Goal: Task Accomplishment & Management: Use online tool/utility

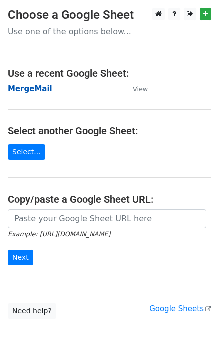
click at [28, 92] on strong "MergeMail" at bounding box center [30, 88] width 45 height 9
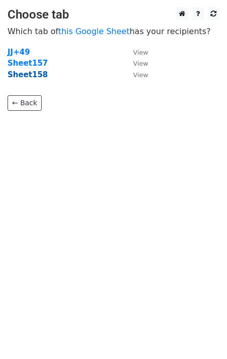
click at [33, 75] on strong "Sheet158" at bounding box center [28, 74] width 40 height 9
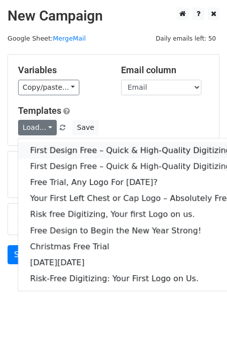
click at [68, 151] on link "First Design Free – Quick & High-Quality Digitizing!" at bounding box center [132, 151] width 228 height 16
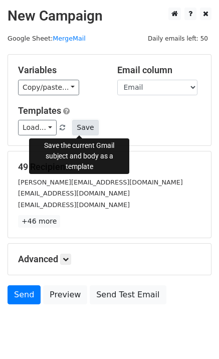
click at [79, 132] on button "Save" at bounding box center [85, 128] width 26 height 16
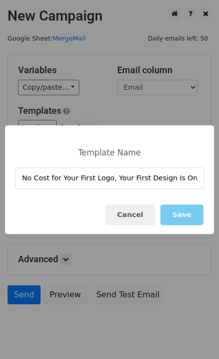
type input "No Cost for Your First Logo, Your First Design Is On Us!"
click at [176, 214] on button "Save" at bounding box center [182, 215] width 43 height 21
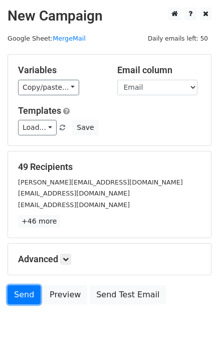
click at [28, 298] on link "Send" at bounding box center [24, 295] width 33 height 19
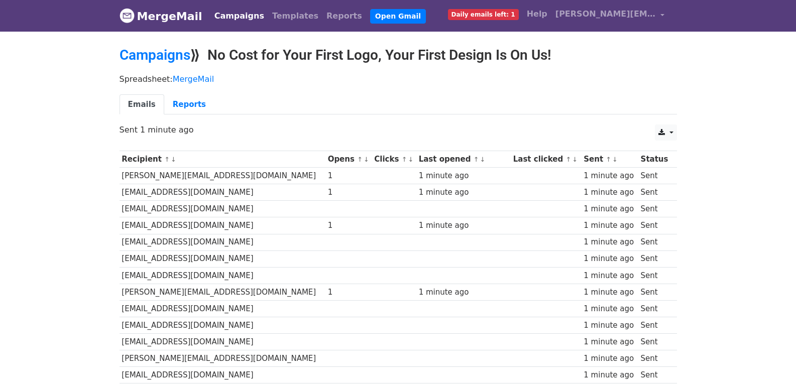
scroll to position [669, 0]
